Goal: Download file/media

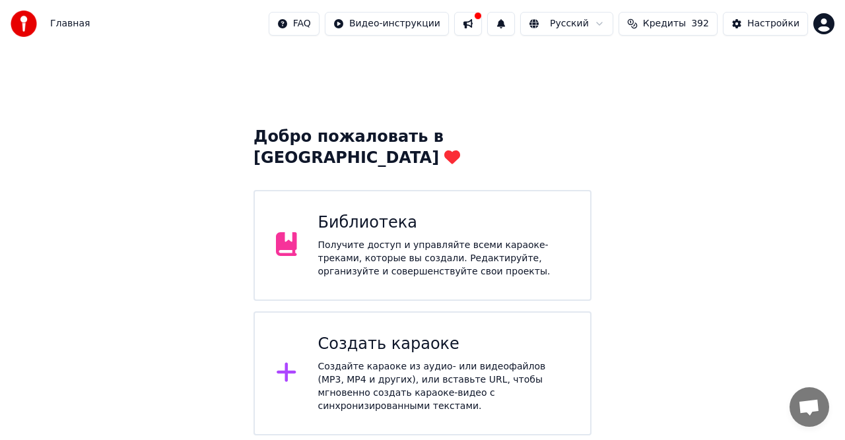
click at [375, 239] on div "Получите доступ и управляйте всеми караоке-треками, которые вы создали. Редакти…" at bounding box center [444, 259] width 252 height 40
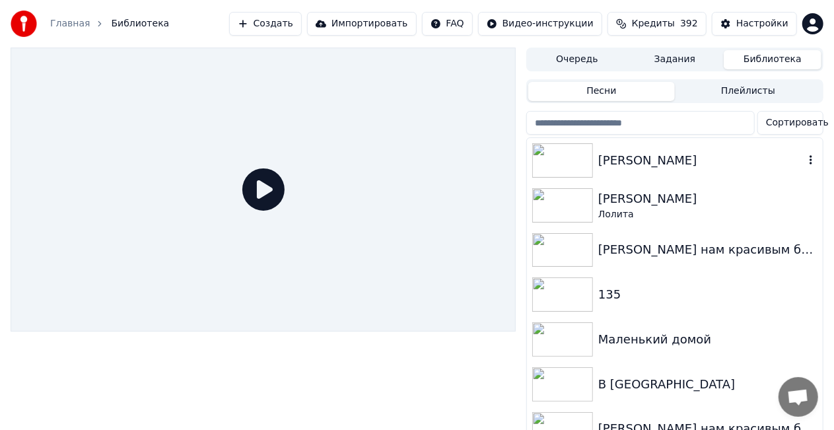
click at [575, 163] on img at bounding box center [562, 160] width 61 height 34
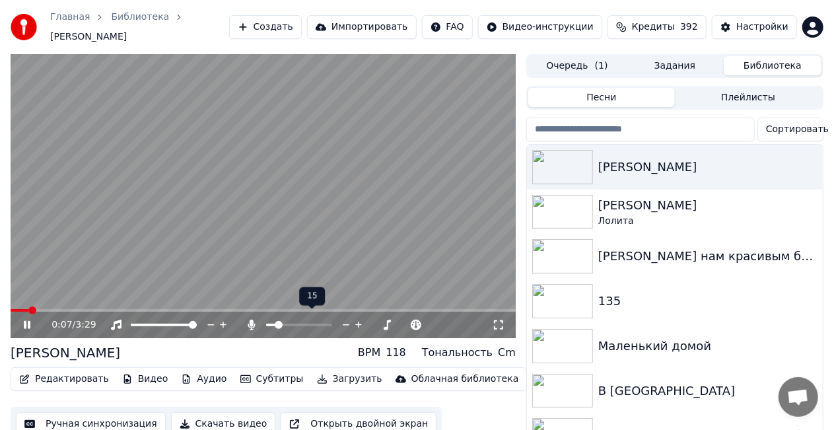
click at [276, 321] on span at bounding box center [279, 325] width 8 height 8
click at [28, 321] on icon at bounding box center [27, 325] width 7 height 8
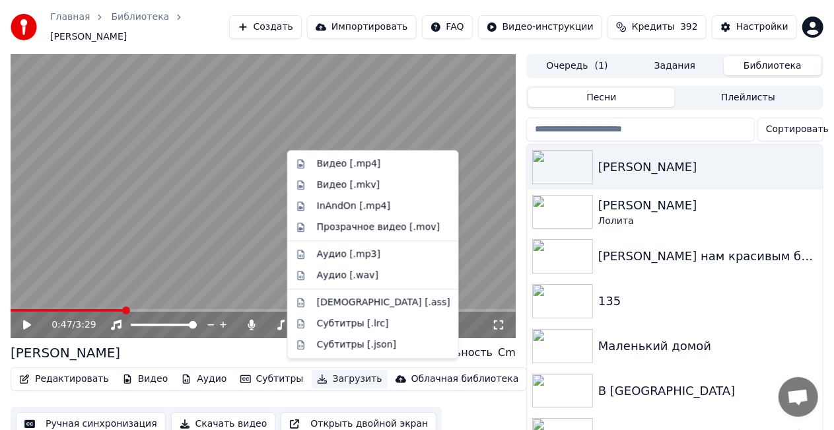
click at [331, 373] on button "Загрузить" at bounding box center [350, 379] width 76 height 18
click at [331, 163] on div "Видео [.mp4]" at bounding box center [349, 163] width 64 height 13
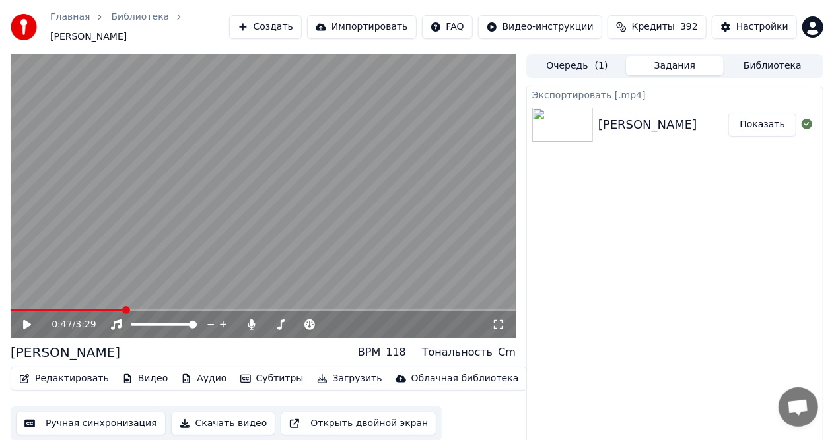
click at [765, 113] on button "Показать" at bounding box center [762, 125] width 68 height 24
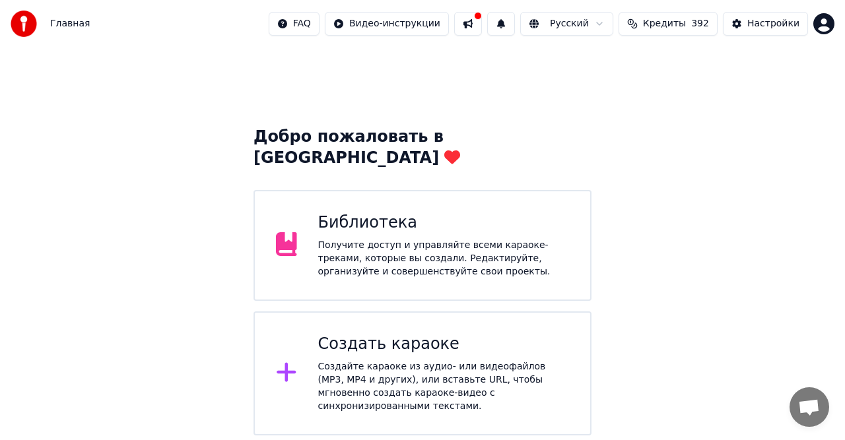
click at [366, 241] on div "Получите доступ и управляйте всеми караоке-треками, которые вы создали. Редакти…" at bounding box center [444, 259] width 252 height 40
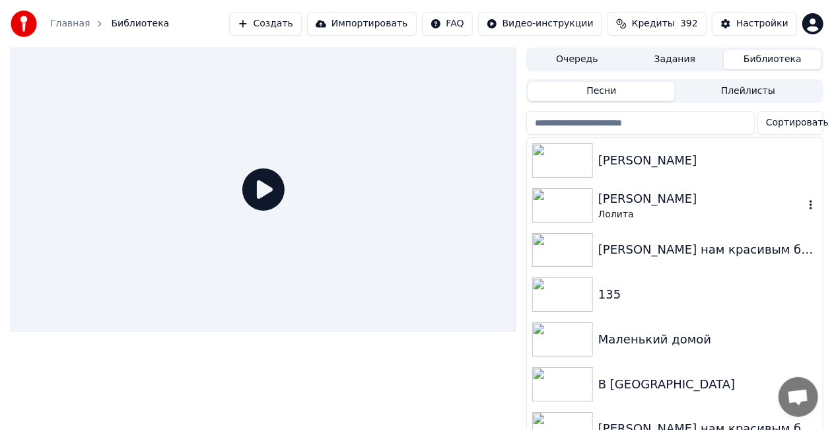
click at [585, 208] on img at bounding box center [562, 205] width 61 height 34
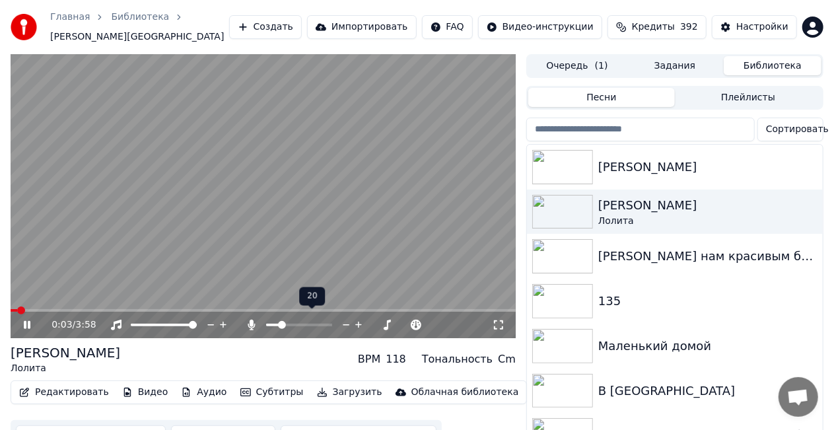
click at [279, 321] on span at bounding box center [282, 325] width 8 height 8
click at [589, 164] on img at bounding box center [562, 167] width 61 height 34
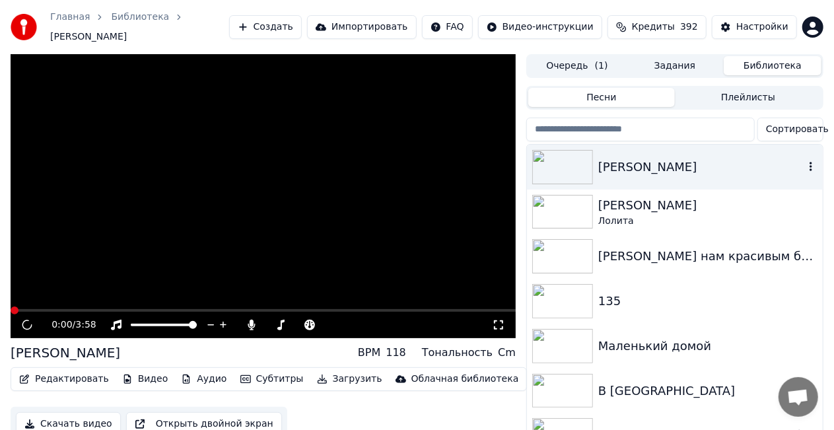
click at [589, 164] on img at bounding box center [562, 167] width 61 height 34
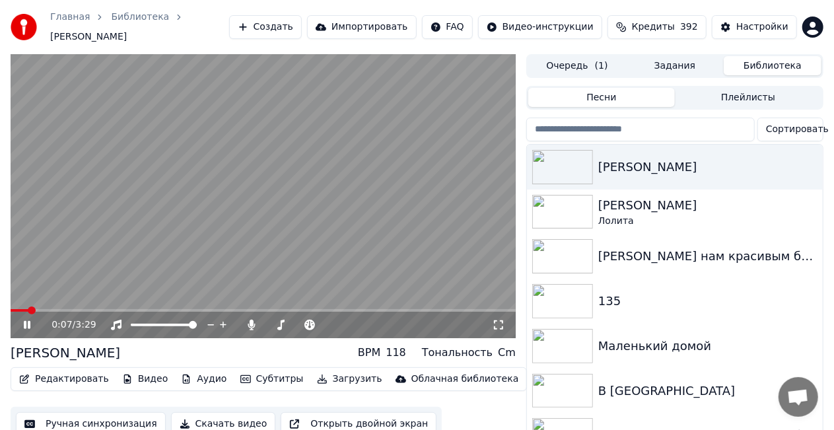
click at [198, 419] on button "Скачать видео" at bounding box center [223, 424] width 105 height 24
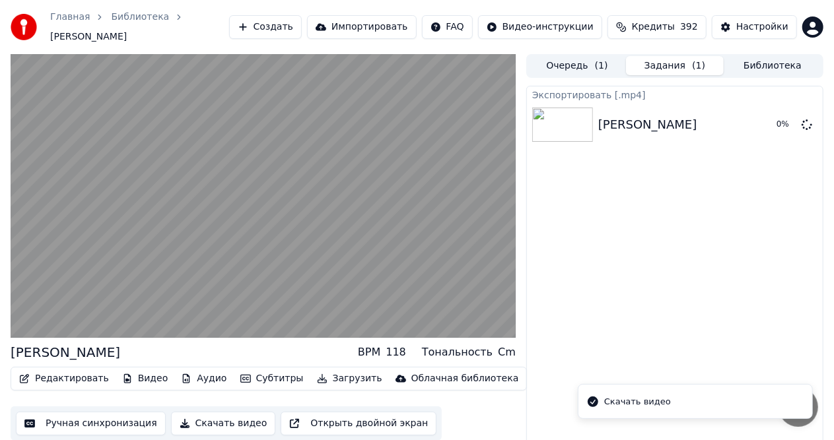
click at [623, 403] on div "Скачать видео" at bounding box center [637, 401] width 67 height 13
click at [772, 116] on button "Показать" at bounding box center [762, 125] width 68 height 24
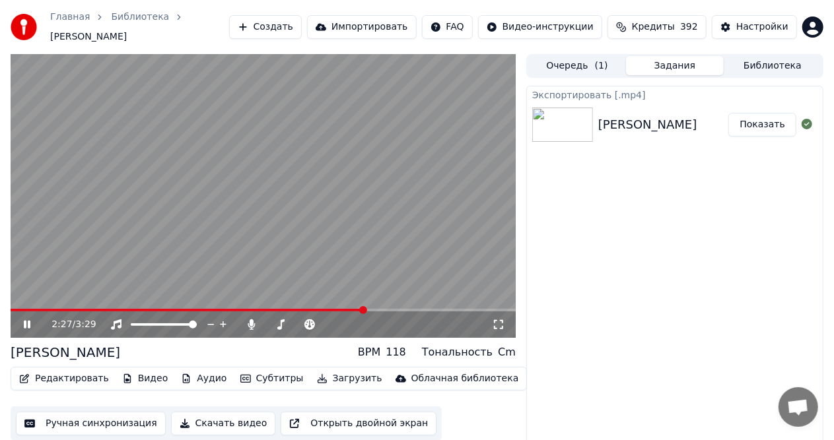
drag, startPoint x: 26, startPoint y: 313, endPoint x: 483, endPoint y: 5, distance: 550.8
click at [30, 312] on div "2:27 / 3:29" at bounding box center [263, 325] width 505 height 26
click at [243, 172] on video at bounding box center [263, 196] width 505 height 284
